Goal: Task Accomplishment & Management: Complete application form

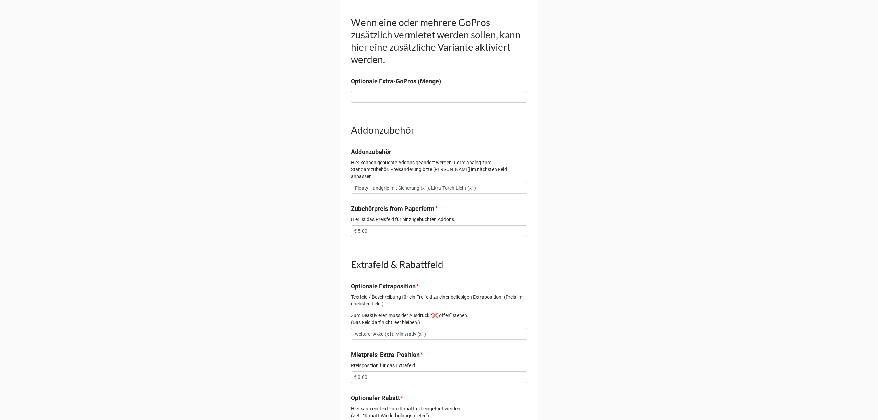
scroll to position [366, 0]
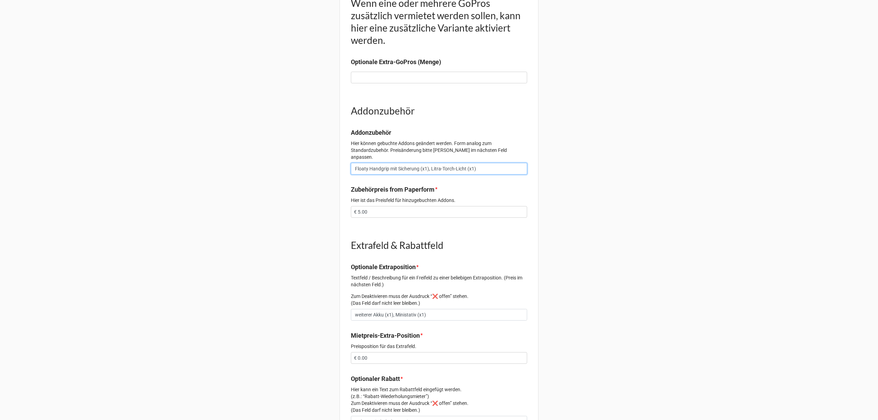
drag, startPoint x: 480, startPoint y: 163, endPoint x: 438, endPoint y: 163, distance: 41.8
click at [438, 163] on input "Floaty Handgrip mit Sicherung (x1), Litra-Torch-Licht (x1)" at bounding box center [439, 169] width 176 height 12
type input "Floaty Handgrip mit Sicherung (x1)"
click at [359, 206] on input "€ 5.00" at bounding box center [439, 212] width 176 height 12
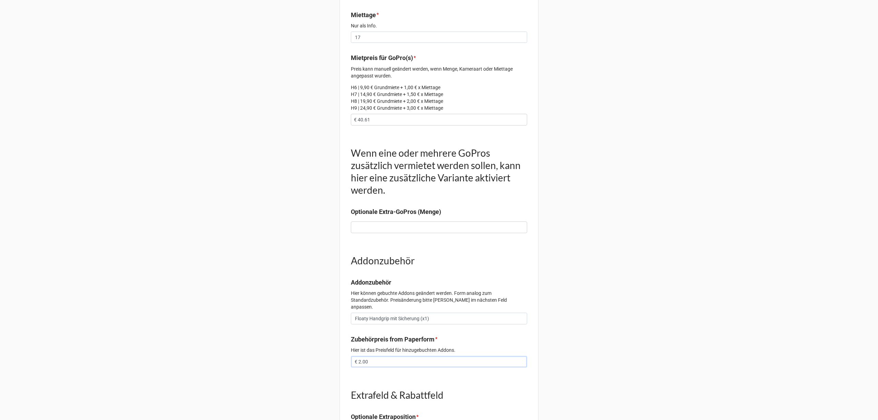
scroll to position [215, 0]
type input "€ 2.00"
click at [361, 119] on input "€ 40.61" at bounding box center [439, 120] width 176 height 12
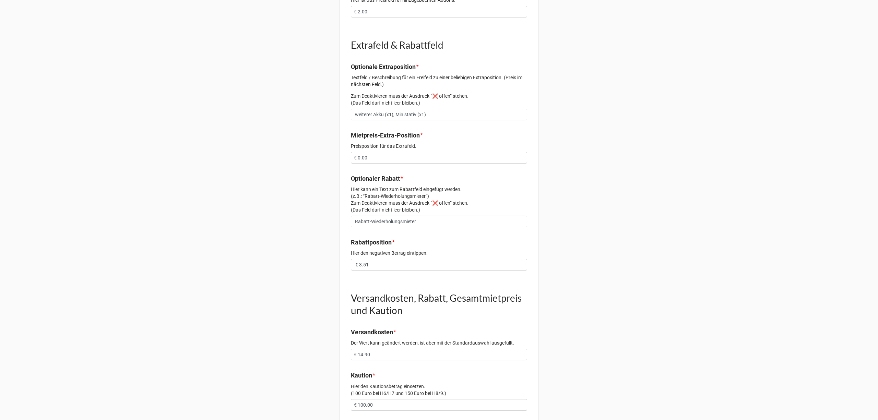
scroll to position [627, 0]
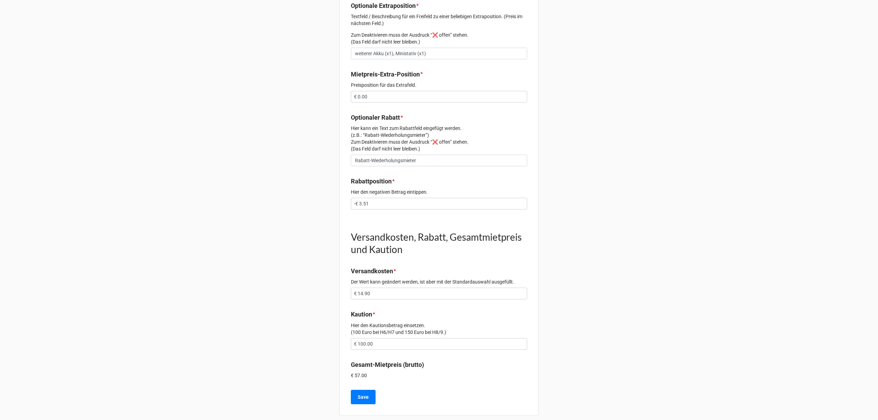
type input "€ 37.61"
click at [364, 338] on input "€ 100.00" at bounding box center [439, 344] width 176 height 12
type input "€ 102.00"
click at [366, 394] on b "Save" at bounding box center [363, 397] width 11 height 7
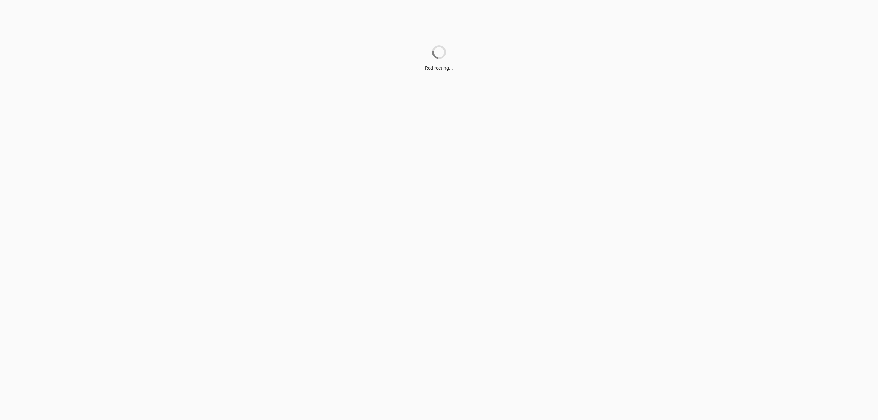
scroll to position [0, 0]
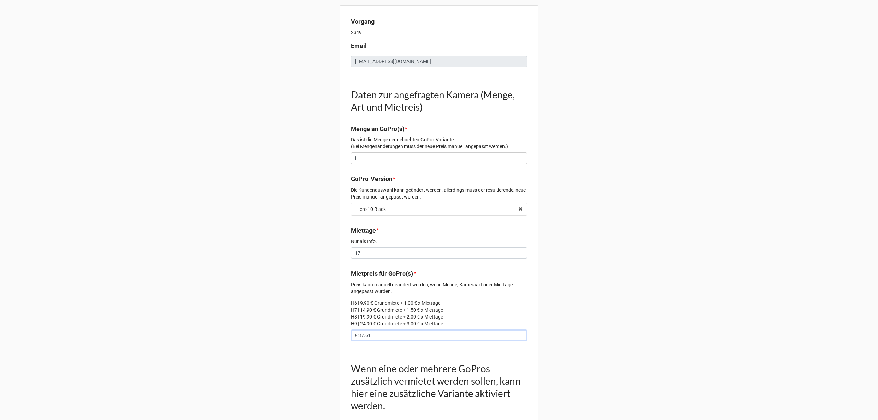
click at [362, 336] on input "€ 37.61" at bounding box center [439, 336] width 176 height 12
type input "€ 3.00"
click at [379, 338] on input "text" at bounding box center [439, 336] width 176 height 12
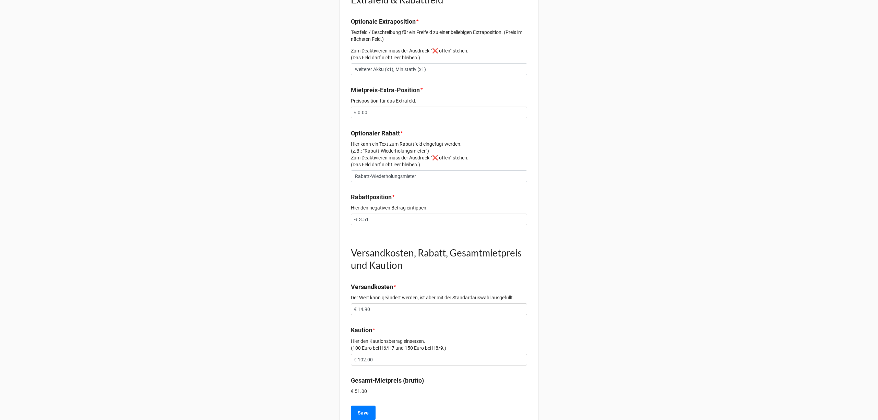
scroll to position [627, 0]
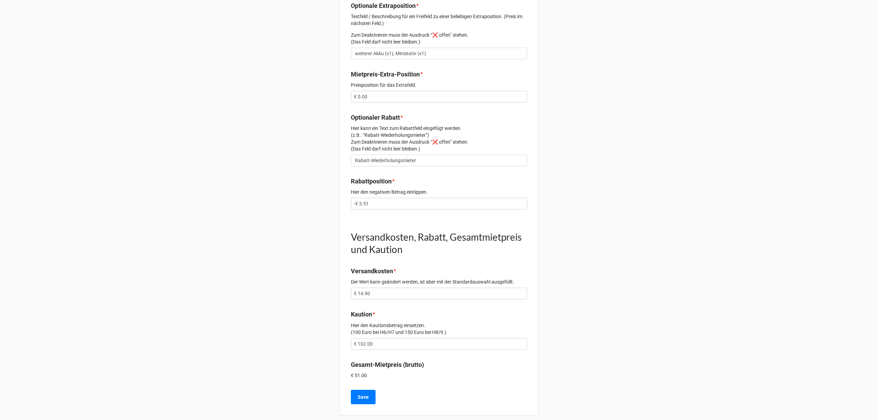
type input "€ 40.61"
click at [364, 338] on input "€ 102.00" at bounding box center [439, 344] width 176 height 12
type input "€ 103.00"
click at [361, 394] on b "Save" at bounding box center [363, 397] width 11 height 7
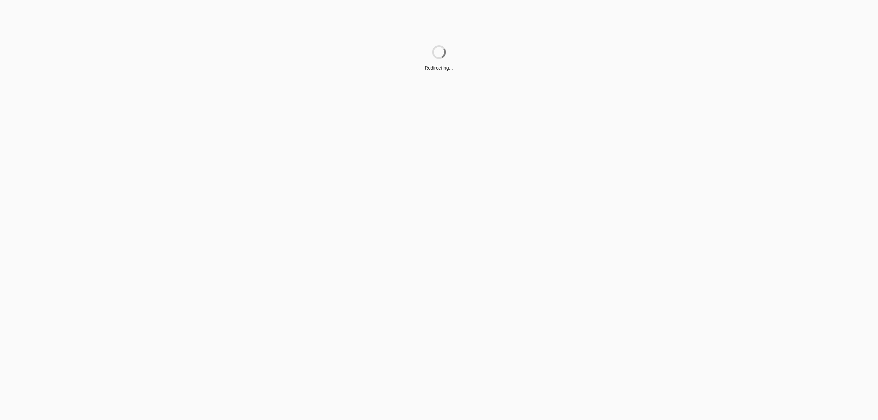
scroll to position [0, 0]
